Goal: Task Accomplishment & Management: Manage account settings

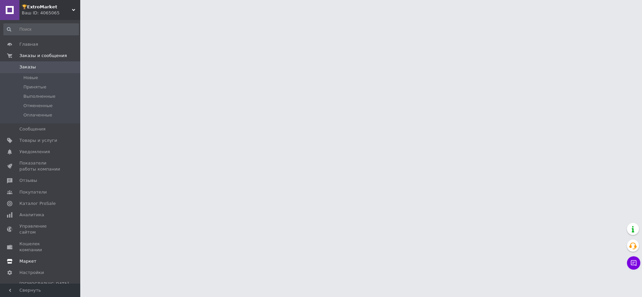
click at [42, 205] on span "Каталог ProSale" at bounding box center [37, 204] width 36 height 6
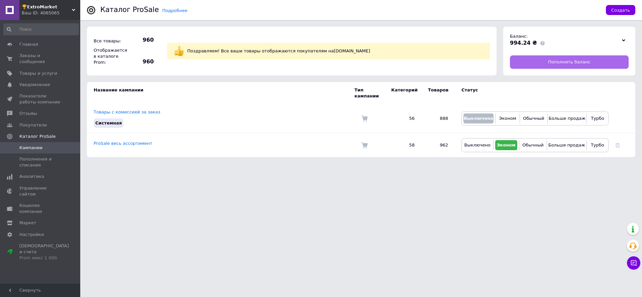
click at [528, 62] on link "Пополнить баланс" at bounding box center [569, 61] width 119 height 13
click at [28, 200] on link "Кошелек компании" at bounding box center [41, 208] width 82 height 17
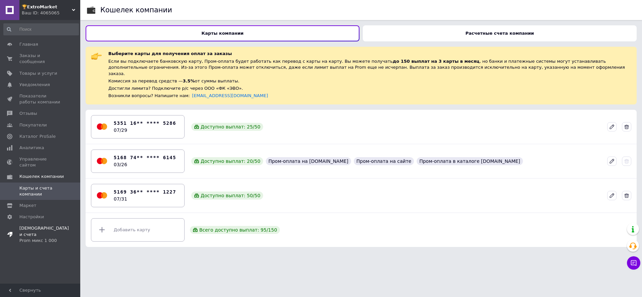
click at [38, 238] on div "Prom микс 1 000" at bounding box center [43, 241] width 49 height 6
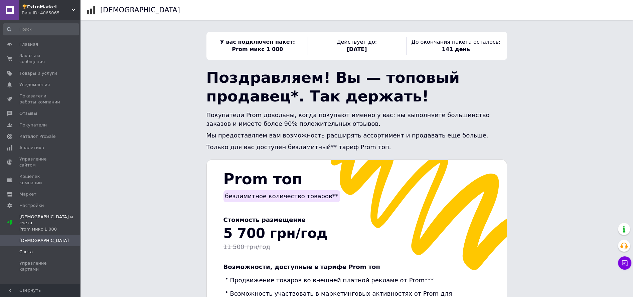
click at [28, 249] on span "Счета" at bounding box center [25, 252] width 13 height 6
